Goal: Task Accomplishment & Management: Use online tool/utility

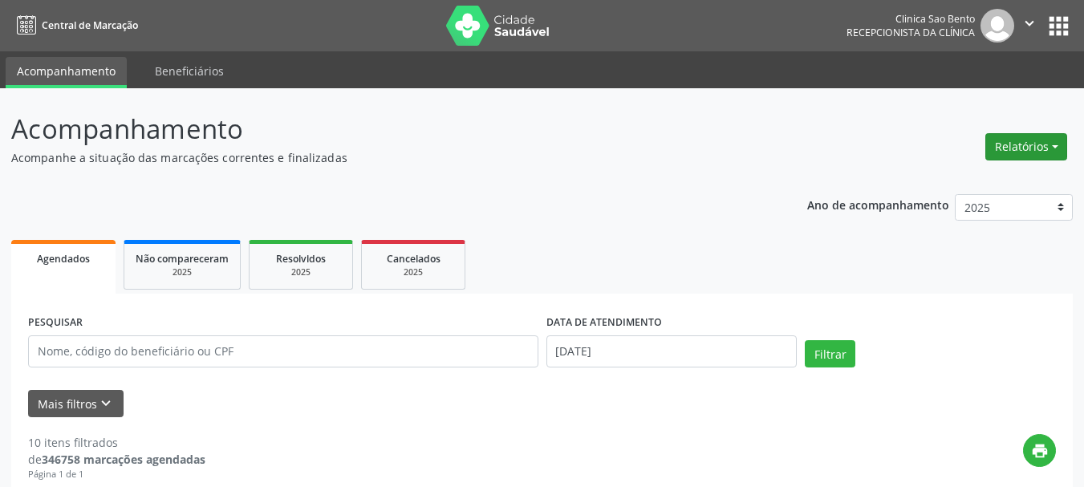
click at [1036, 143] on button "Relatórios" at bounding box center [1027, 146] width 82 height 27
click at [973, 184] on link "Agendamentos" at bounding box center [980, 181] width 173 height 22
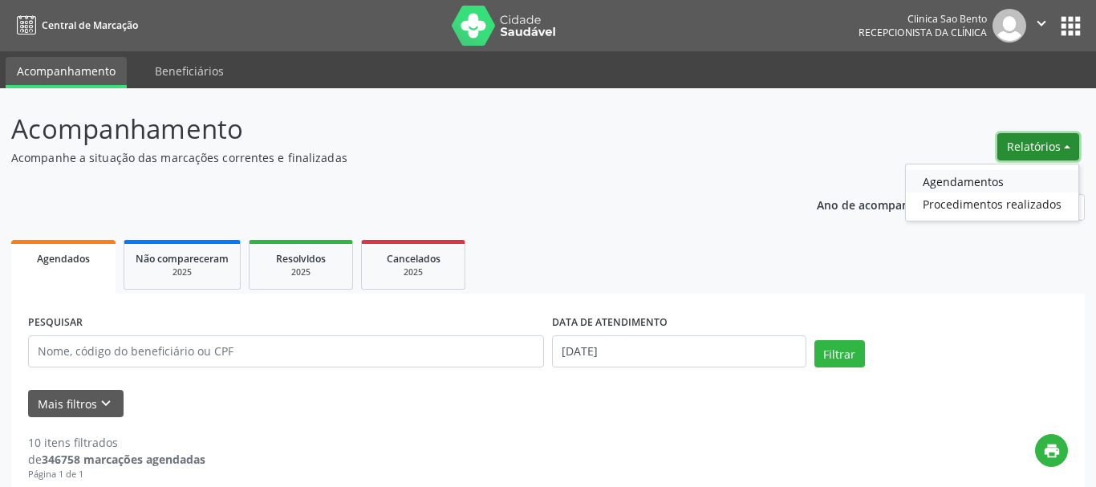
select select "8"
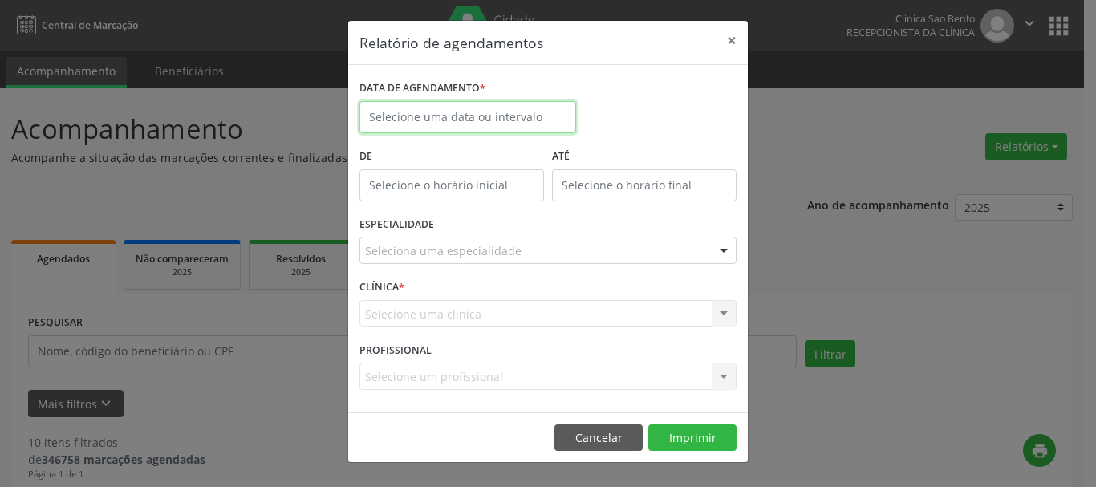
click at [454, 112] on input "text" at bounding box center [468, 117] width 217 height 32
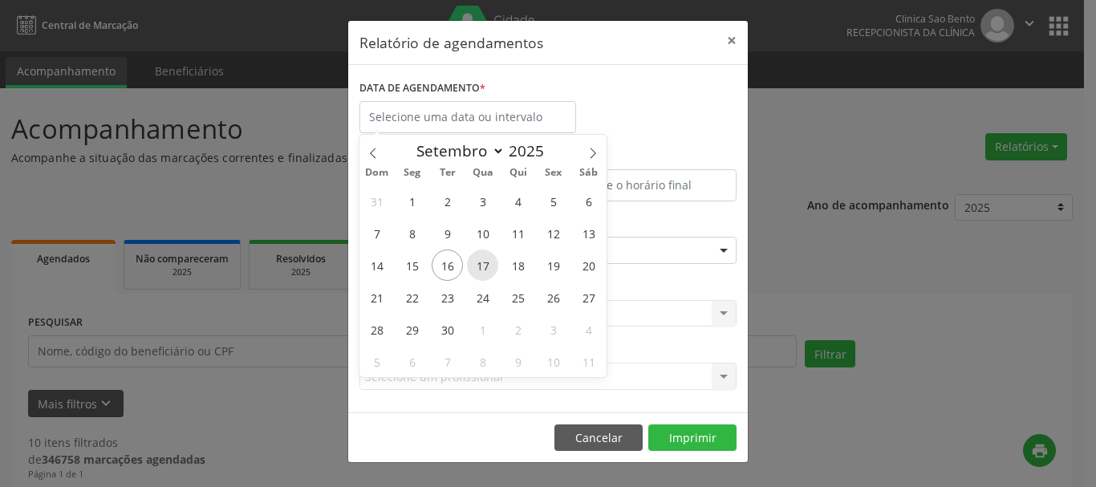
click at [482, 262] on span "17" at bounding box center [482, 265] width 31 height 31
type input "[DATE]"
click at [482, 262] on span "17" at bounding box center [482, 265] width 31 height 31
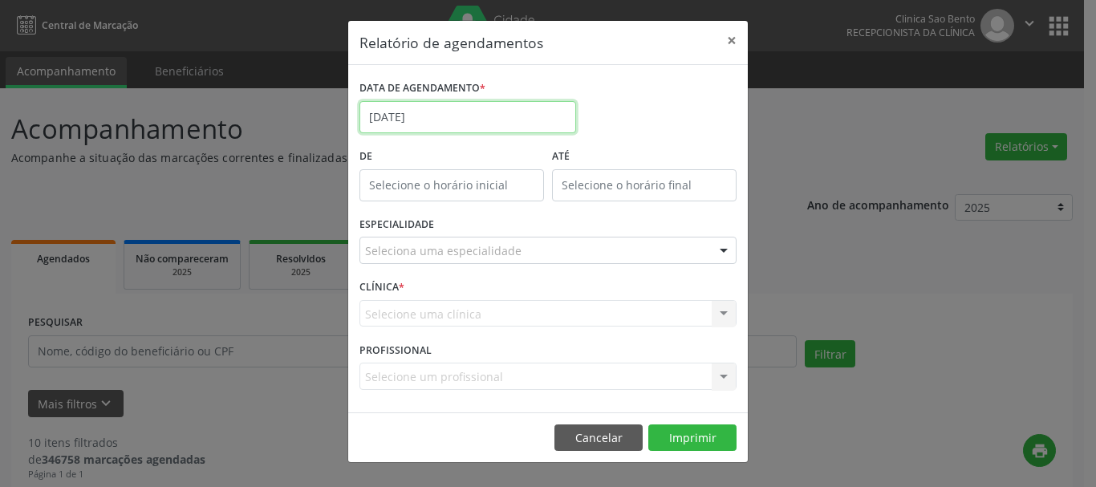
click at [486, 118] on input "[DATE]" at bounding box center [468, 117] width 217 height 32
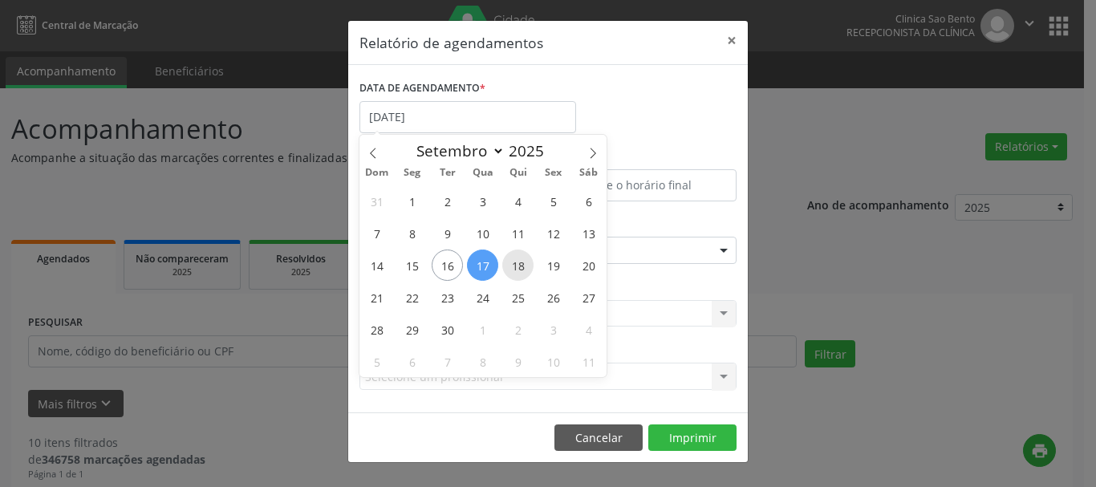
click at [526, 267] on span "18" at bounding box center [517, 265] width 31 height 31
type input "[DATE]"
click at [487, 258] on span "17" at bounding box center [482, 265] width 31 height 31
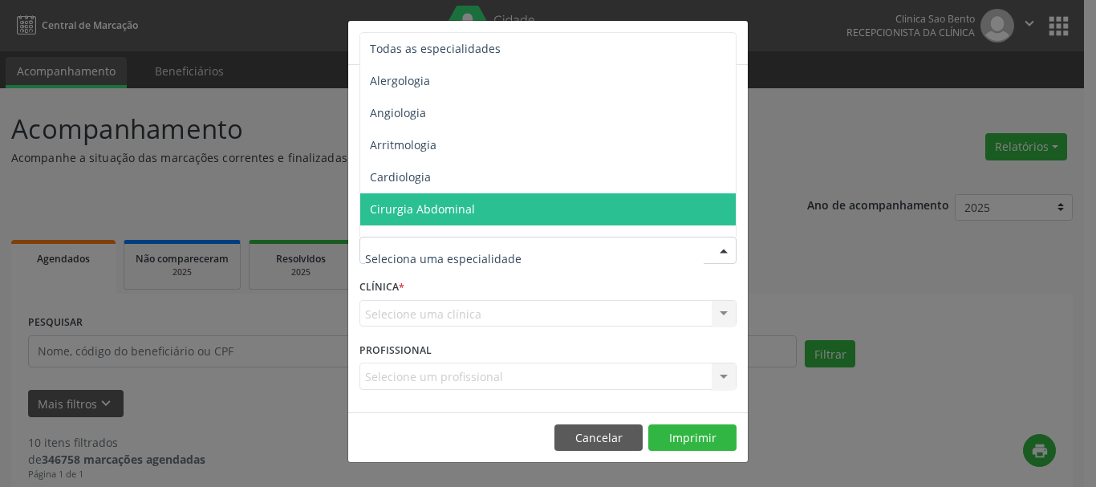
click at [839, 151] on div "Relatório de agendamentos × DATA DE AGENDAMENTO * [DATE] até [DATE] De ATÉ ESPE…" at bounding box center [548, 243] width 1096 height 487
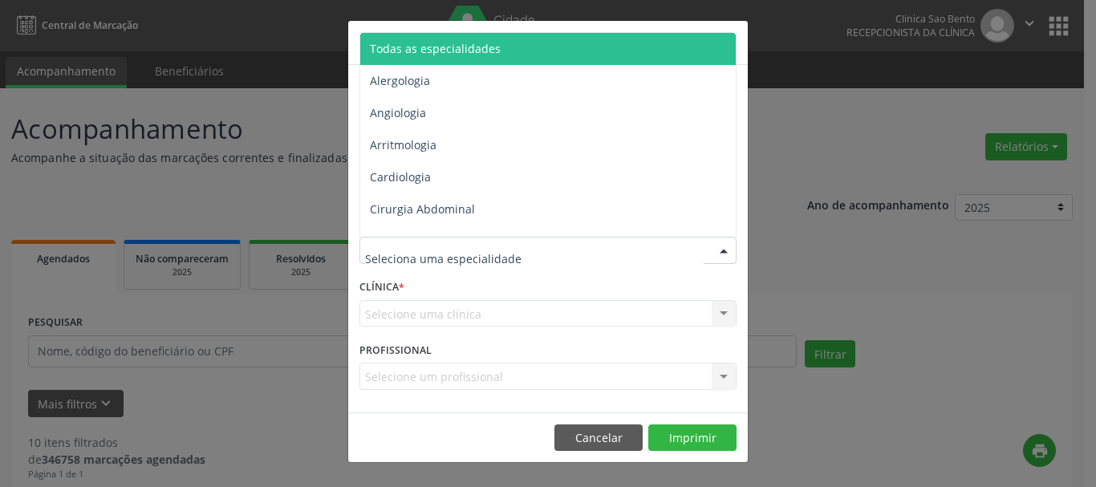
click at [483, 40] on span "Todas as especialidades" at bounding box center [549, 49] width 378 height 32
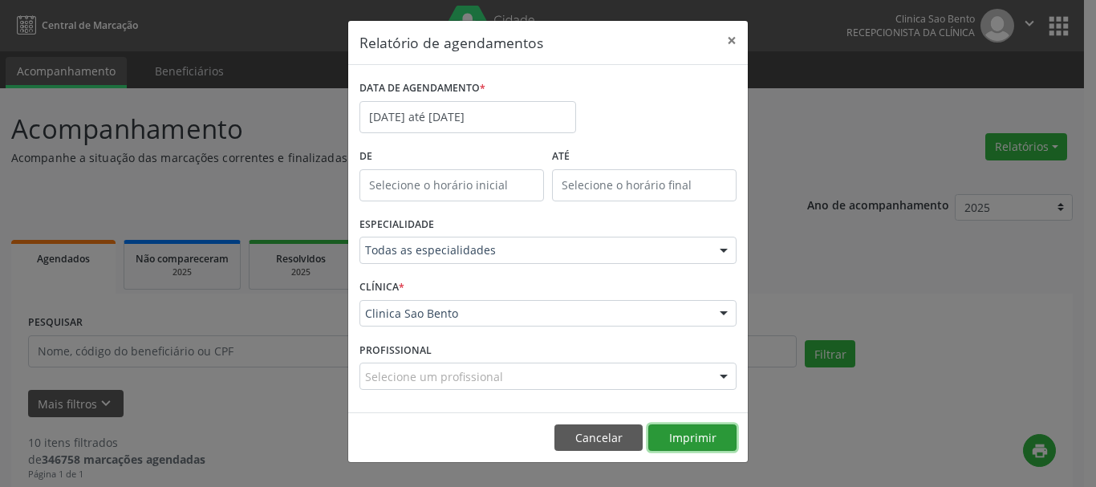
click at [694, 432] on button "Imprimir" at bounding box center [692, 438] width 88 height 27
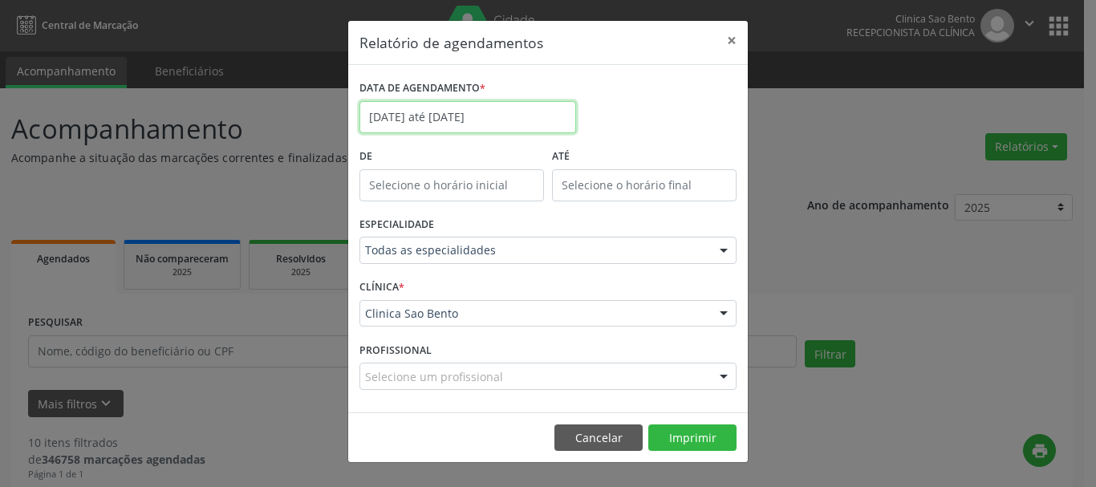
click at [498, 119] on input "[DATE] até [DATE]" at bounding box center [468, 117] width 217 height 32
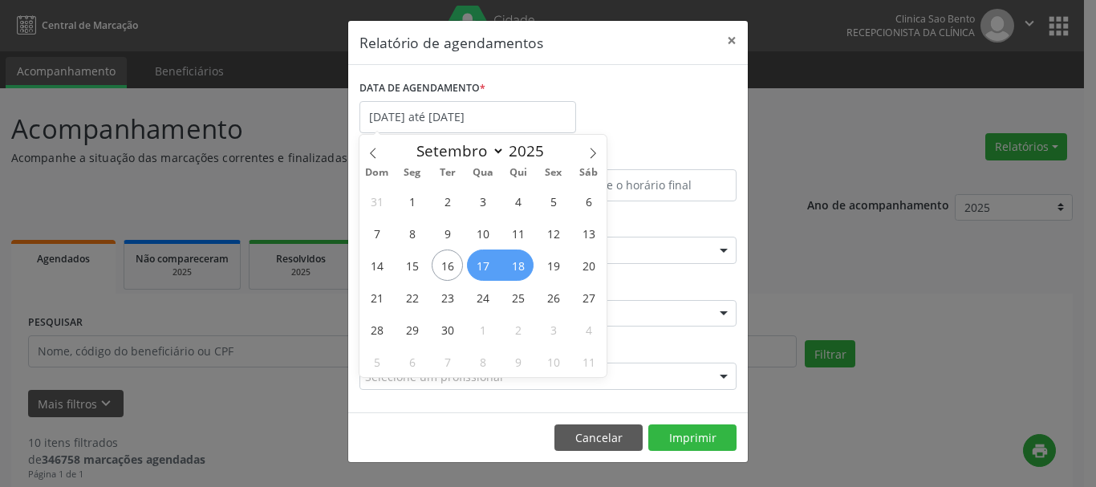
click at [492, 262] on span "17" at bounding box center [482, 265] width 31 height 31
type input "[DATE]"
click at [492, 262] on span "17" at bounding box center [482, 265] width 31 height 31
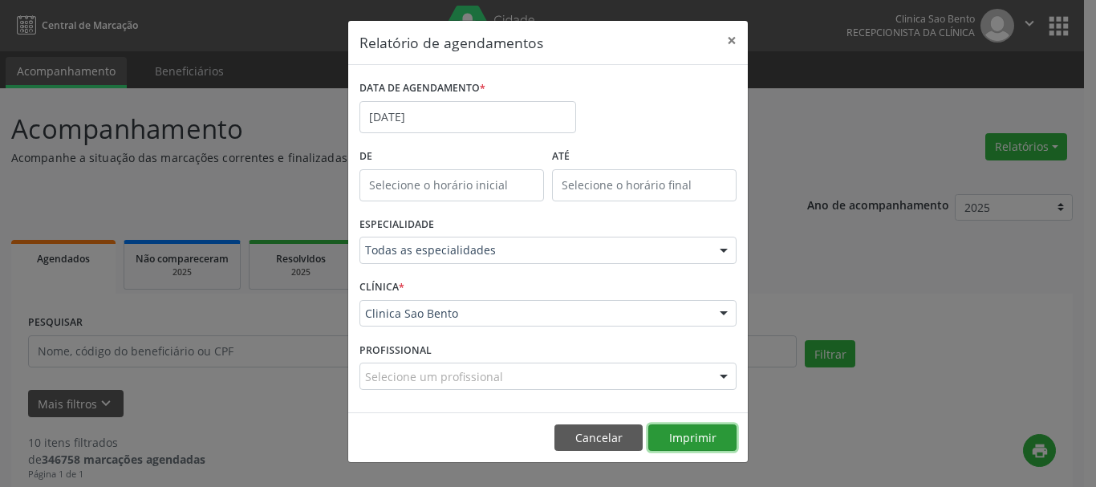
click at [691, 434] on button "Imprimir" at bounding box center [692, 438] width 88 height 27
